Goal: Task Accomplishment & Management: Use online tool/utility

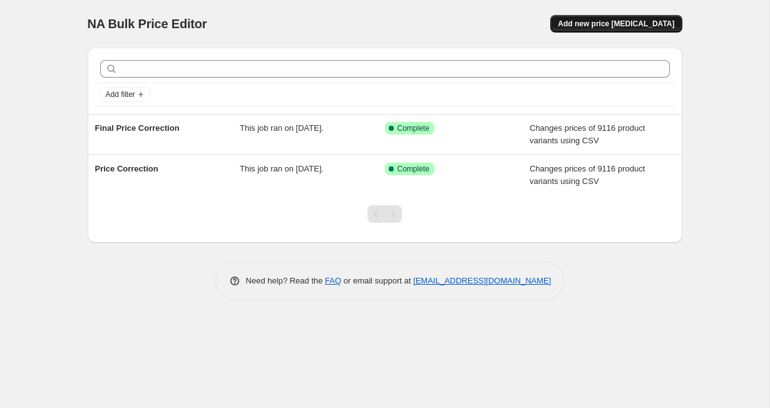
click at [631, 23] on span "Add new price [MEDICAL_DATA]" at bounding box center [616, 24] width 116 height 10
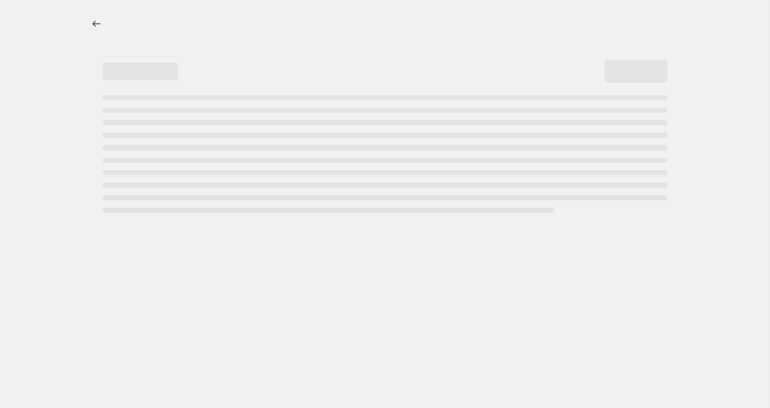
select select "percentage"
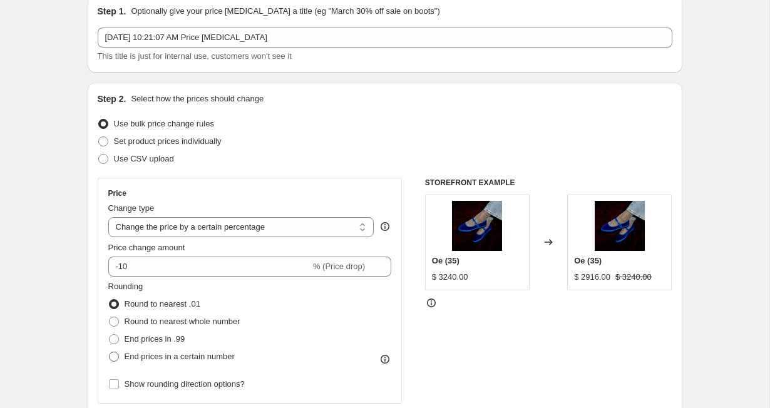
scroll to position [20, 0]
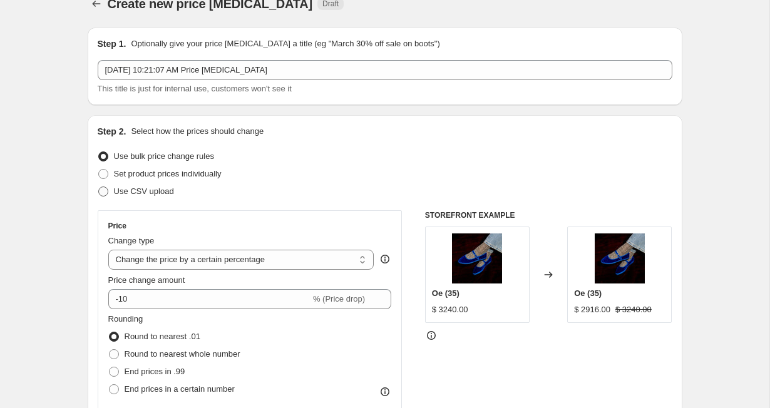
click at [103, 194] on span at bounding box center [103, 191] width 10 height 10
click at [99, 187] on input "Use CSV upload" at bounding box center [98, 186] width 1 height 1
radio input "true"
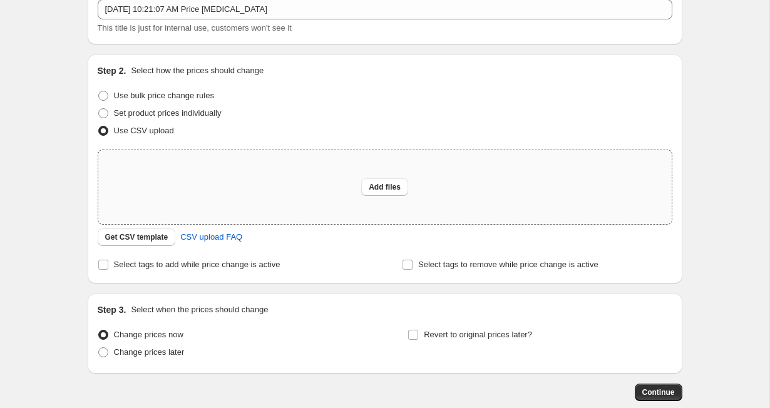
scroll to position [81, 0]
click at [126, 237] on span "Get CSV template" at bounding box center [136, 237] width 63 height 10
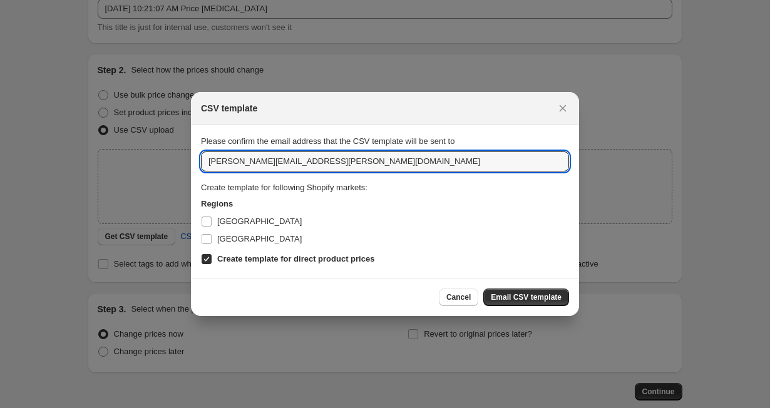
drag, startPoint x: 271, startPoint y: 165, endPoint x: 197, endPoint y: 165, distance: 73.8
click at [197, 165] on section "Please confirm the email address that the CSV template will be sent to [PERSON_…" at bounding box center [385, 201] width 388 height 153
type input "[PERSON_NAME][EMAIL_ADDRESS][PERSON_NAME][DOMAIN_NAME]"
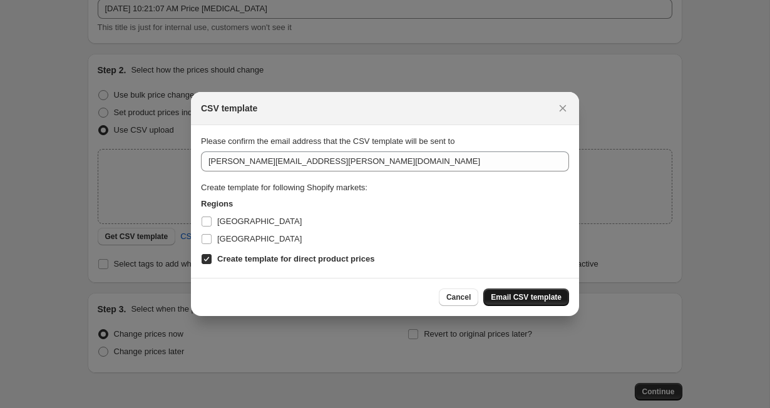
click at [494, 293] on button "Email CSV template" at bounding box center [526, 297] width 86 height 18
